Goal: Transaction & Acquisition: Purchase product/service

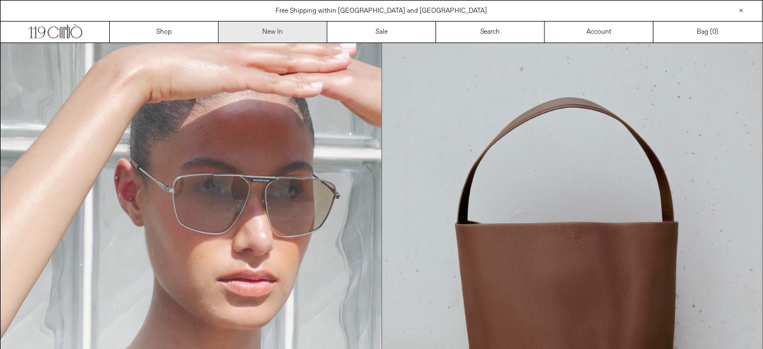
click at [262, 30] on link "New In" at bounding box center [273, 32] width 109 height 21
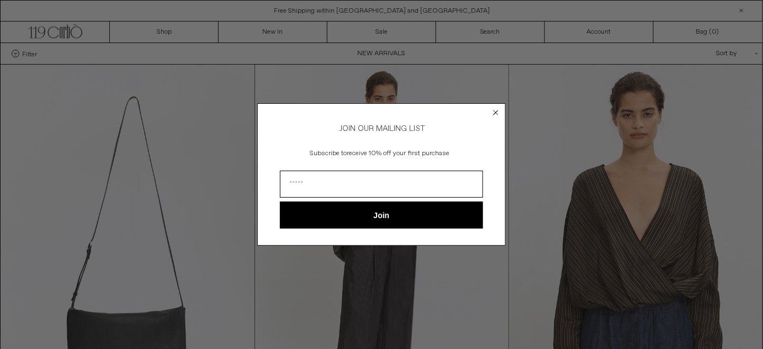
click at [493, 110] on circle "Close dialog" at bounding box center [496, 112] width 10 height 10
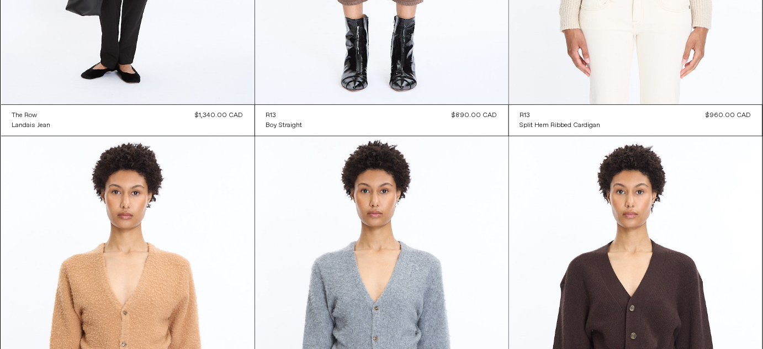
scroll to position [4419, 0]
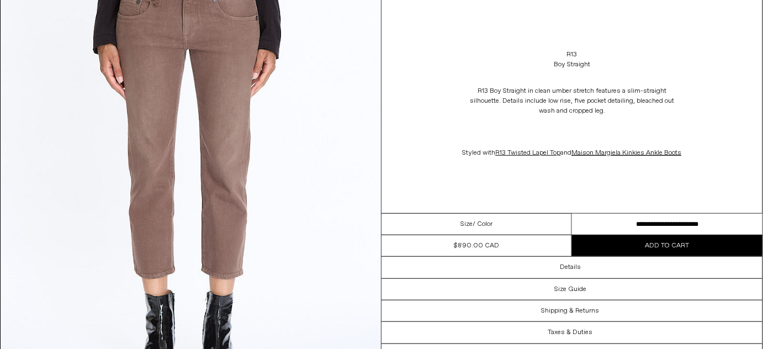
scroll to position [201, 0]
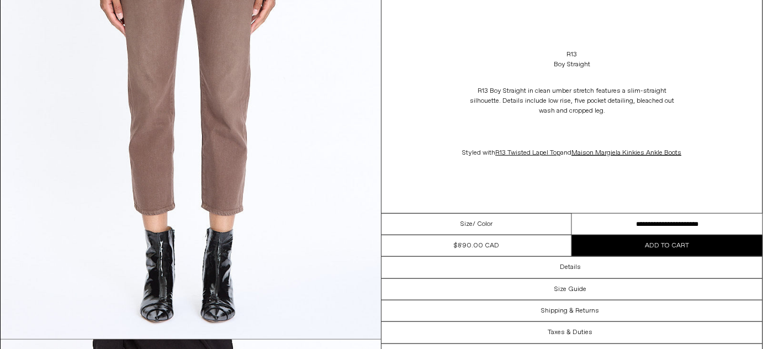
click at [645, 157] on p "Styled with R13 Twisted Lapel Top and Maison Margiela Kinkies Ankle Boots" at bounding box center [572, 153] width 221 height 21
click at [647, 154] on link "Maison Margiela Kinkies Ankle Boots" at bounding box center [627, 153] width 110 height 9
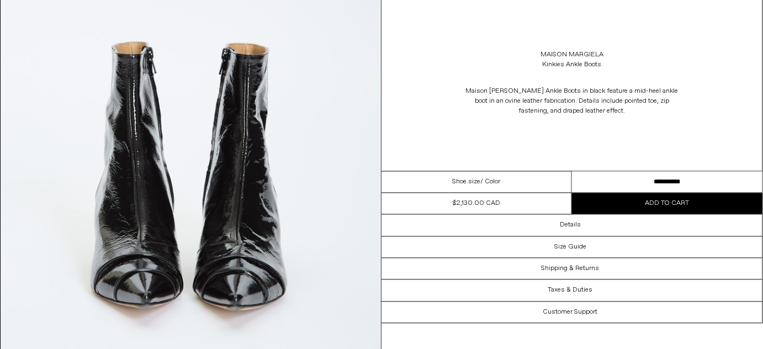
scroll to position [582, 0]
click at [733, 179] on select "**********" at bounding box center [667, 183] width 191 height 22
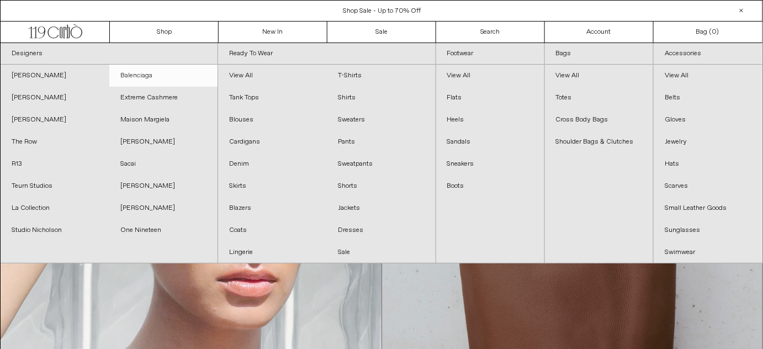
click at [134, 77] on link "Balenciaga" at bounding box center [163, 76] width 109 height 22
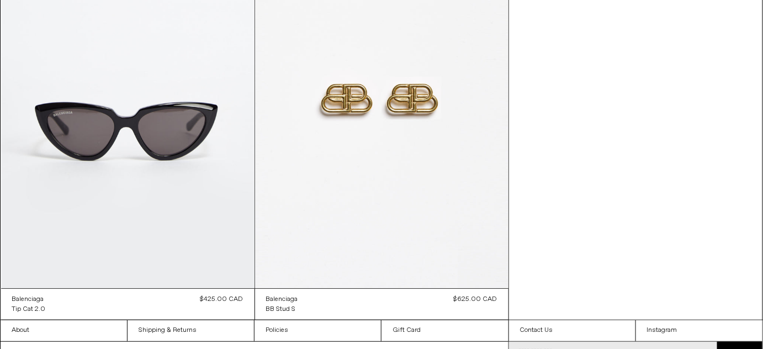
scroll to position [8432, 0]
